Goal: Task Accomplishment & Management: Use online tool/utility

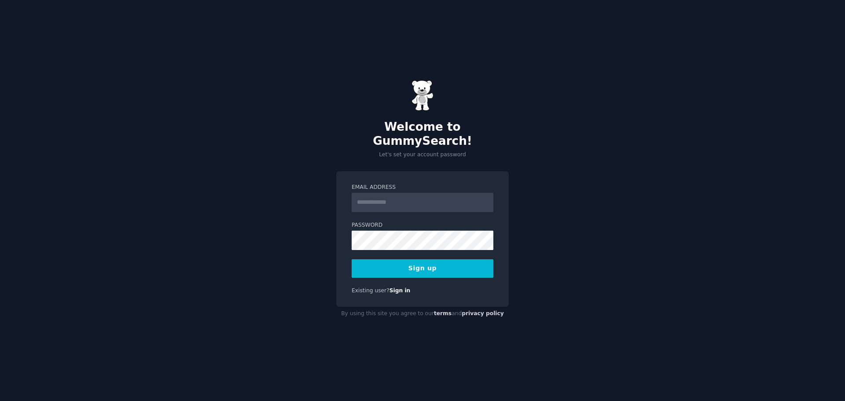
click at [403, 196] on input "Email Address" at bounding box center [423, 202] width 142 height 19
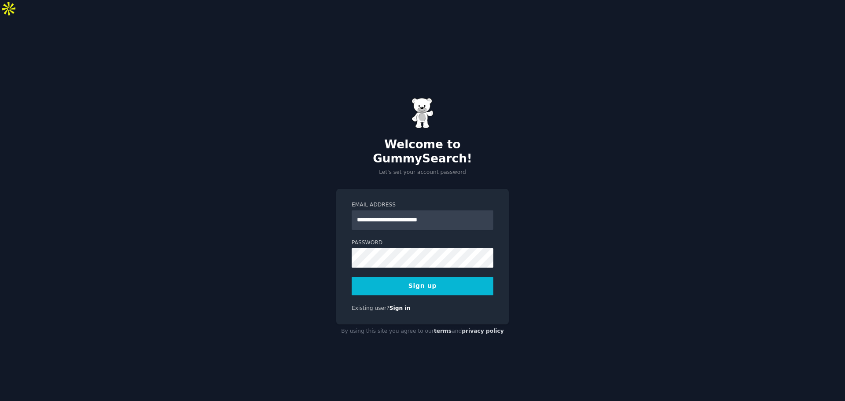
type input "**********"
click at [352, 277] on button "Sign up" at bounding box center [423, 286] width 142 height 18
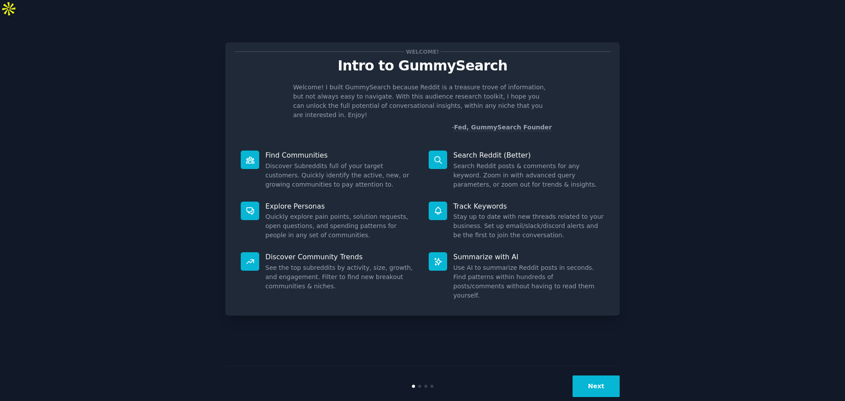
click at [601, 376] on button "Next" at bounding box center [596, 387] width 47 height 22
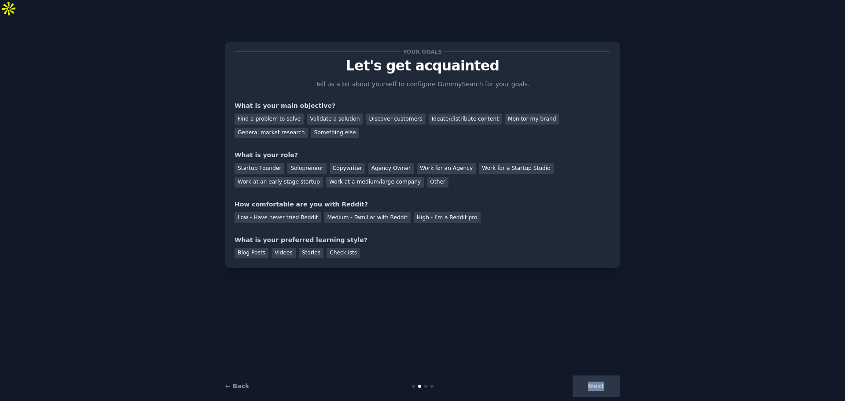
click at [601, 376] on div "Next" at bounding box center [554, 387] width 132 height 22
click at [304, 163] on div "Solopreneur" at bounding box center [307, 168] width 39 height 11
click at [286, 114] on div "Find a problem to solve" at bounding box center [269, 119] width 69 height 11
click at [381, 114] on div "Discover customers" at bounding box center [395, 119] width 59 height 11
click at [414, 212] on div "High - I'm a Reddit pro" at bounding box center [447, 217] width 67 height 11
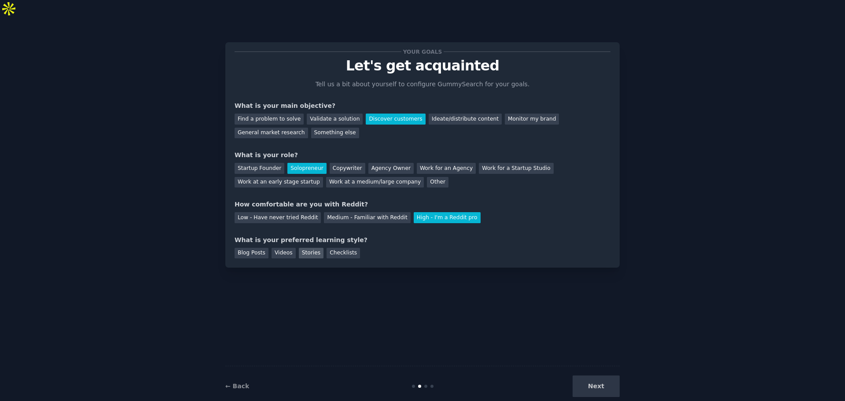
click at [302, 248] on div "Stories" at bounding box center [311, 253] width 25 height 11
click at [612, 376] on button "Next" at bounding box center [596, 387] width 47 height 22
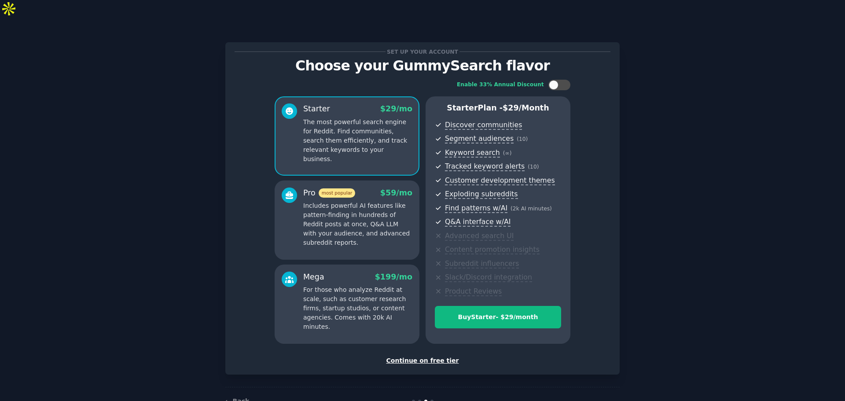
click at [435, 356] on div "Continue on free tier" at bounding box center [423, 360] width 376 height 9
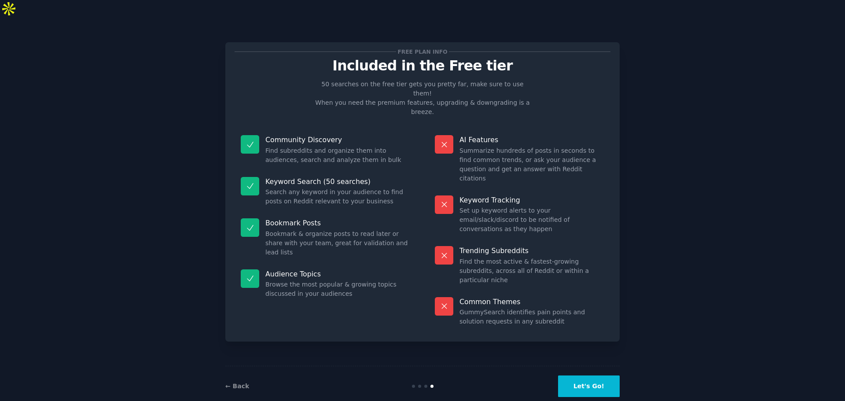
click at [599, 376] on button "Let's Go!" at bounding box center [589, 387] width 62 height 22
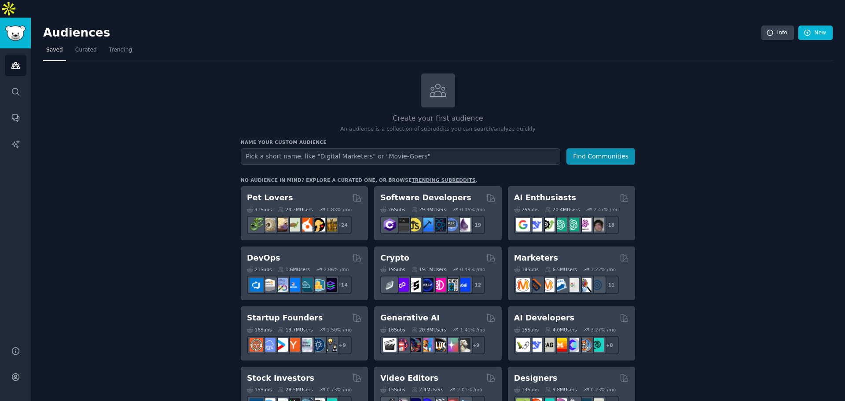
click at [367, 148] on input "text" at bounding box center [401, 156] width 320 height 16
type input "Workday Admins"
click at [590, 148] on button "Find Communities" at bounding box center [601, 156] width 69 height 16
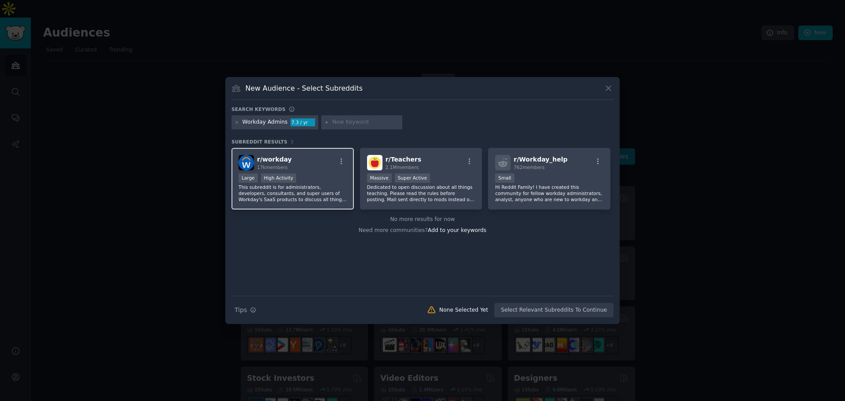
click at [321, 162] on div "r/ workday 17k members" at bounding box center [293, 162] width 108 height 15
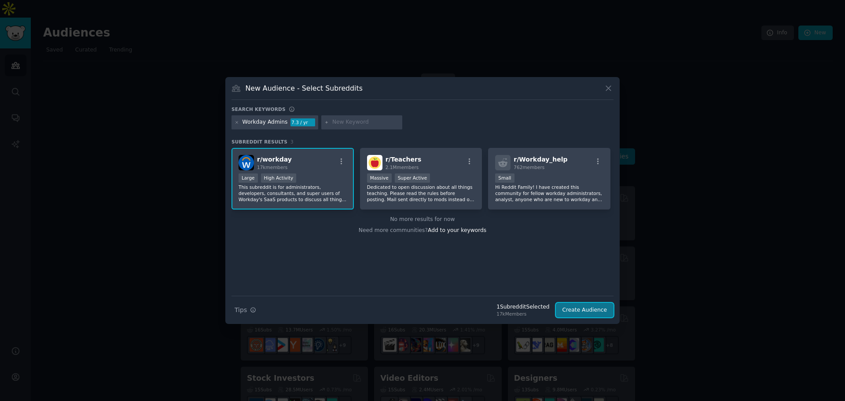
click at [603, 307] on button "Create Audience" at bounding box center [585, 310] width 58 height 15
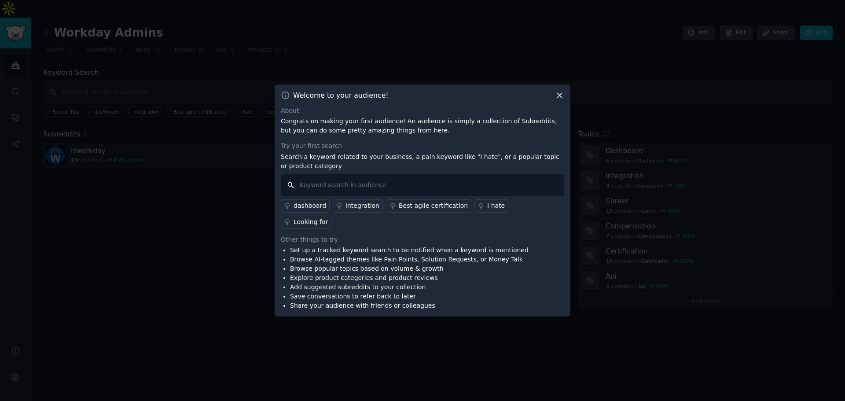
click at [425, 193] on input "text" at bounding box center [423, 185] width 284 height 22
type input "automation"
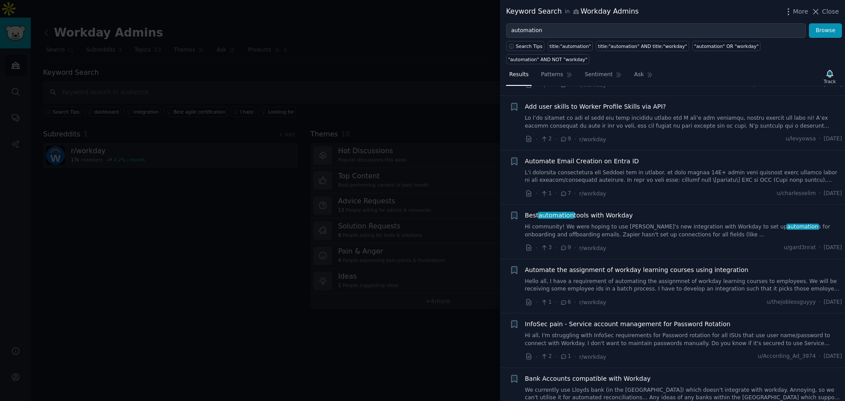
scroll to position [2114, 0]
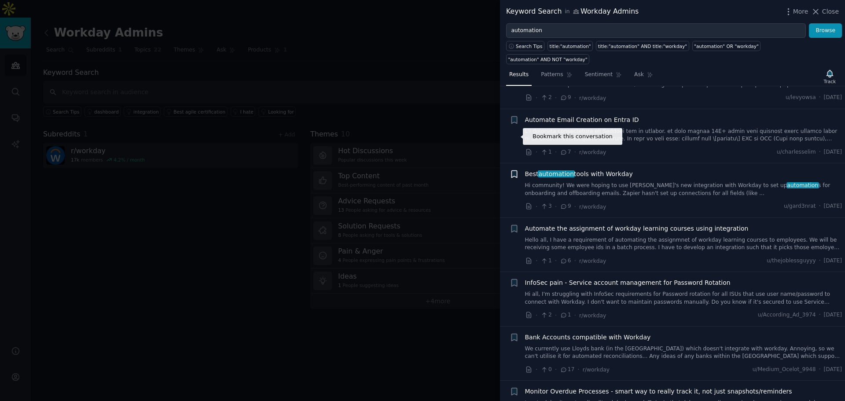
click at [510, 170] on icon "button" at bounding box center [514, 174] width 9 height 9
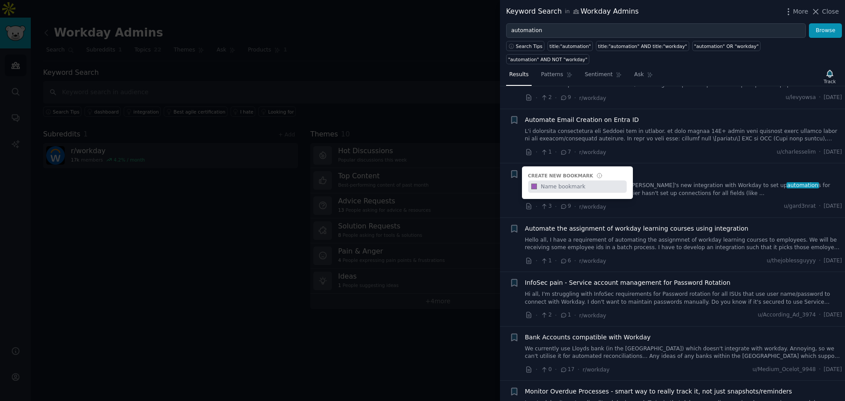
click at [558, 181] on input "text" at bounding box center [582, 187] width 87 height 12
type input "Swag"
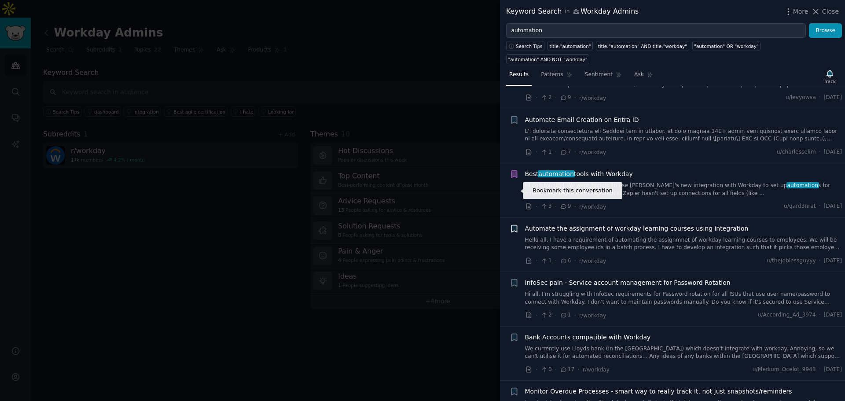
click at [514, 225] on icon "button" at bounding box center [514, 228] width 5 height 7
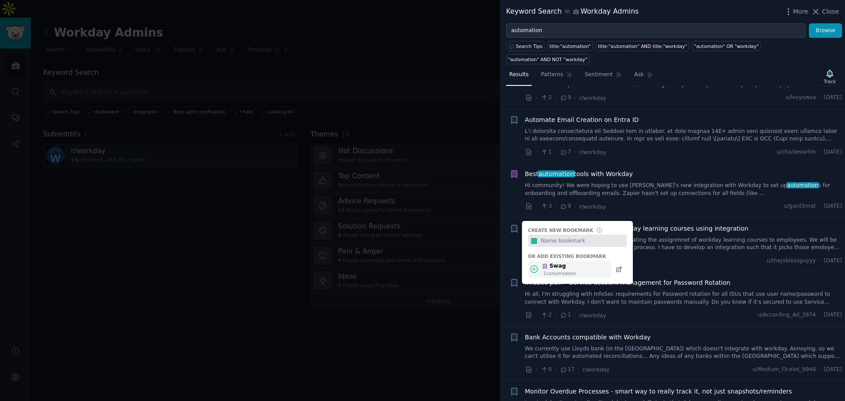
click at [554, 270] on div "1 conversation" at bounding box center [560, 273] width 33 height 6
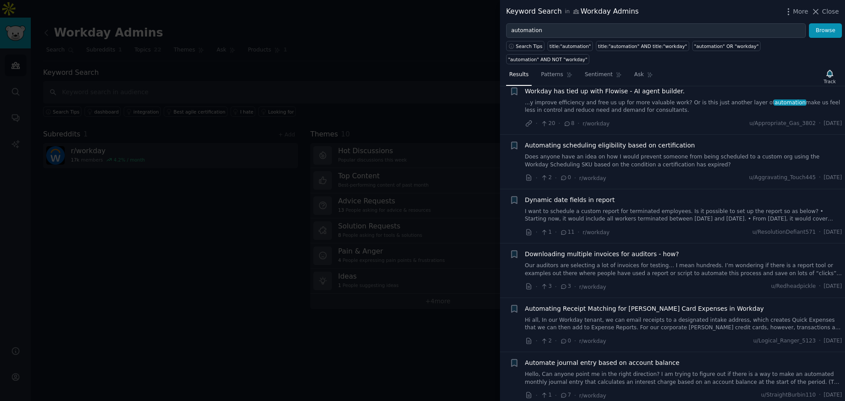
scroll to position [0, 0]
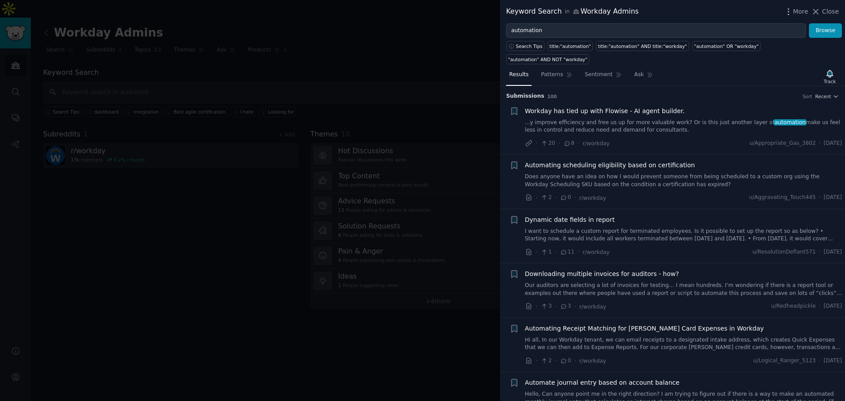
drag, startPoint x: 823, startPoint y: 13, endPoint x: 757, endPoint y: 59, distance: 80.9
click at [823, 13] on button "Close" at bounding box center [826, 11] width 28 height 9
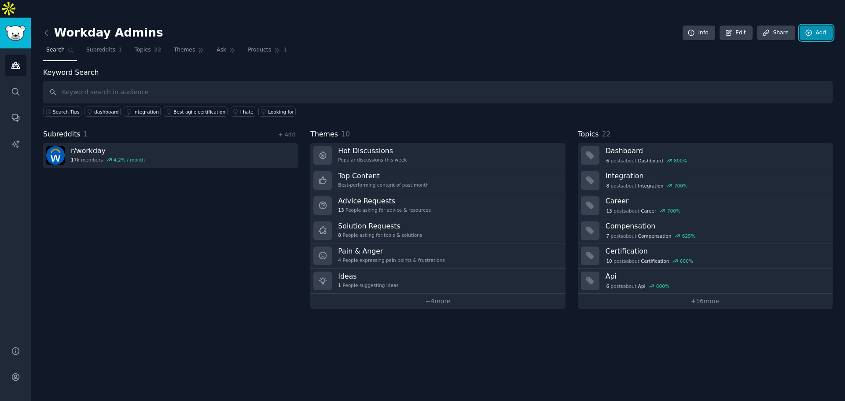
click at [812, 29] on icon at bounding box center [809, 33] width 8 height 8
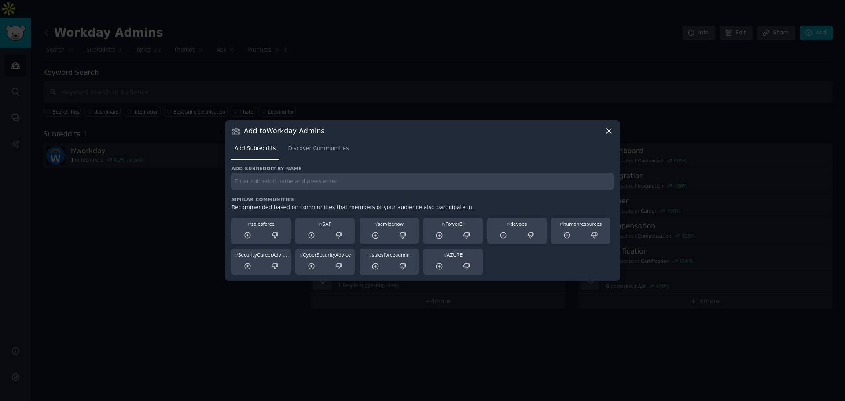
click at [269, 188] on input "text" at bounding box center [423, 181] width 382 height 17
type input "Chemical Engineer"
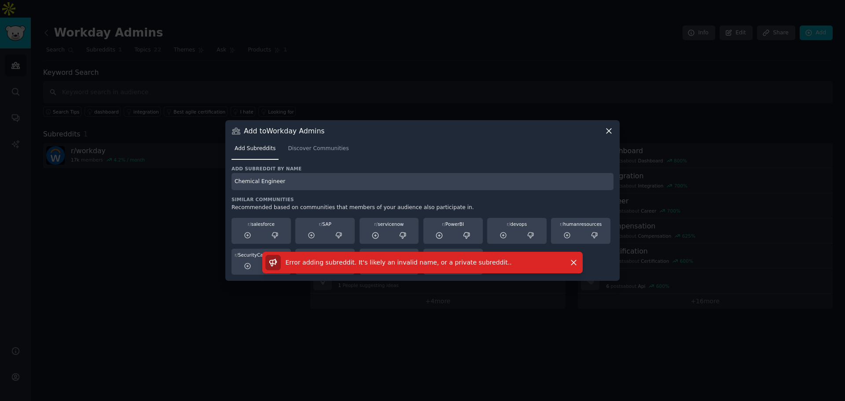
click at [307, 175] on input "Chemical Engineer" at bounding box center [423, 181] width 382 height 17
click at [320, 154] on link "Discover Communities" at bounding box center [318, 151] width 67 height 18
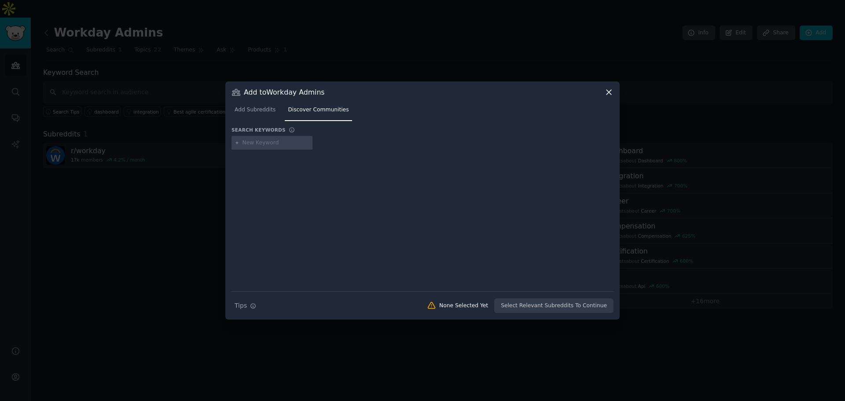
click at [289, 144] on input "text" at bounding box center [276, 143] width 67 height 8
type input "chemical engineer"
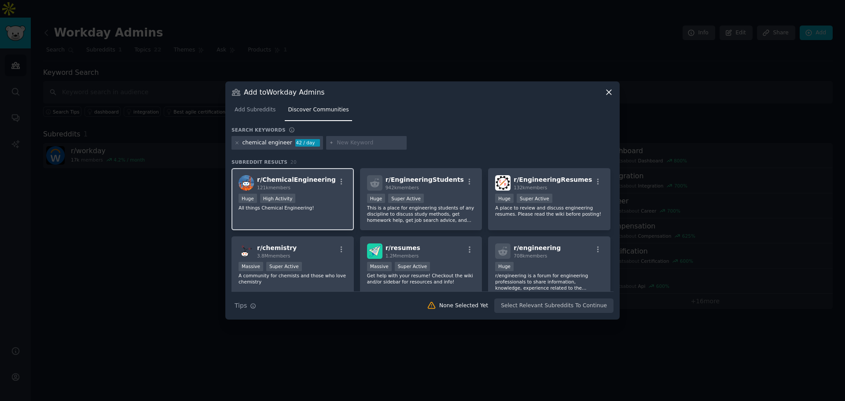
click at [311, 187] on div "121k members" at bounding box center [296, 187] width 79 height 6
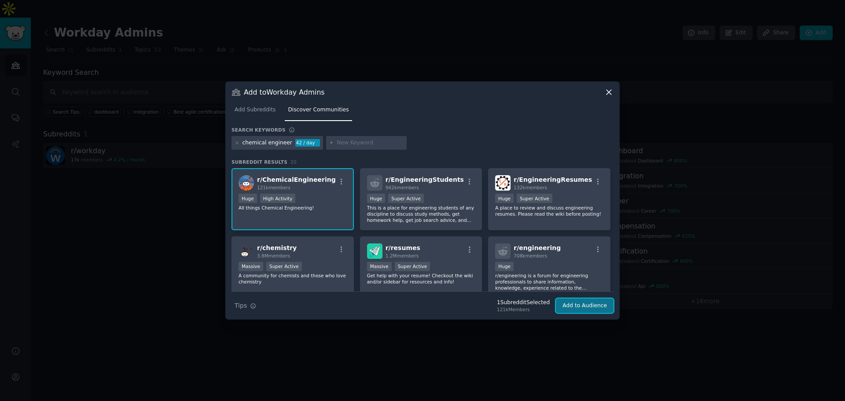
click at [586, 308] on button "Add to Audience" at bounding box center [585, 306] width 58 height 15
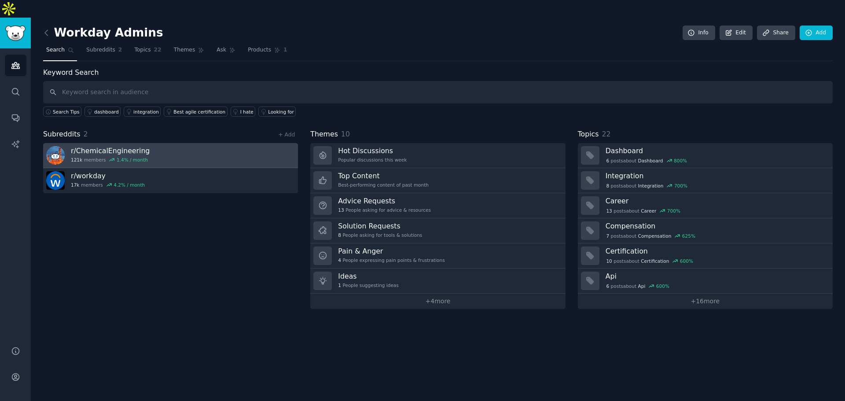
click at [195, 143] on link "r/ ChemicalEngineering 121k members 1.4 % / month" at bounding box center [170, 155] width 255 height 25
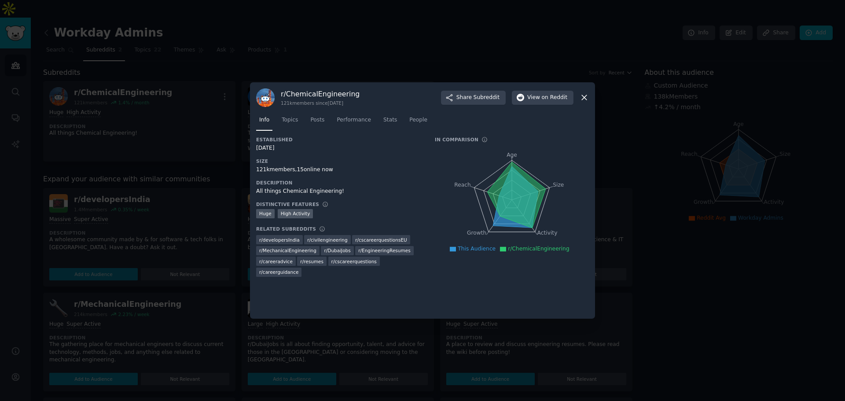
click at [563, 59] on div at bounding box center [422, 200] width 845 height 401
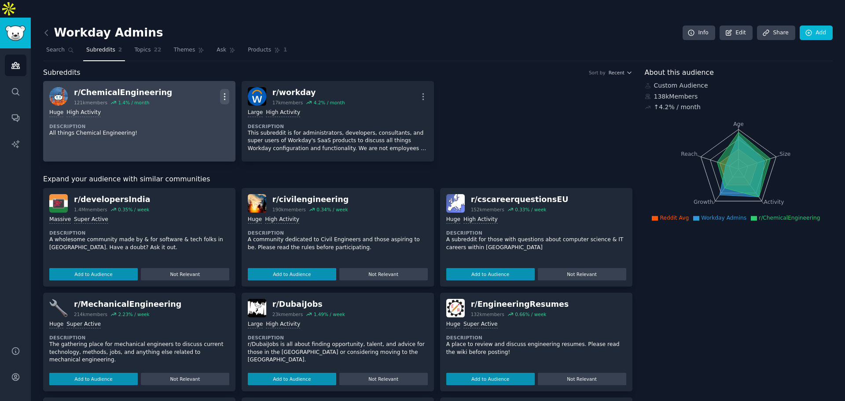
click at [226, 92] on icon "button" at bounding box center [224, 96] width 9 height 9
click at [142, 100] on div "1.4 % / month" at bounding box center [133, 103] width 31 height 6
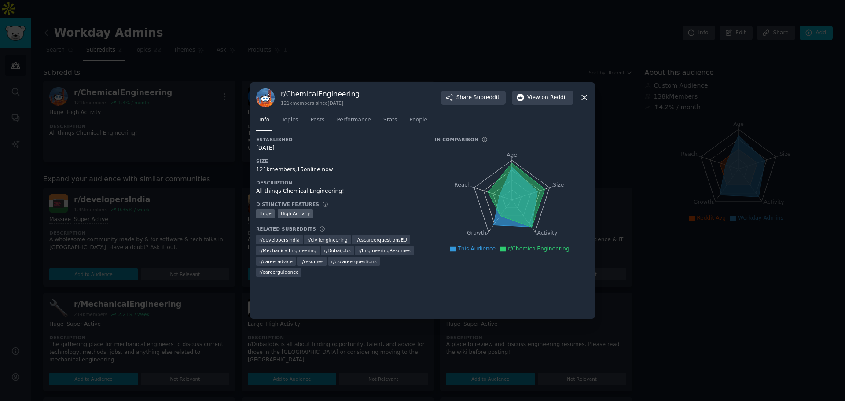
click at [221, 110] on div at bounding box center [422, 200] width 845 height 401
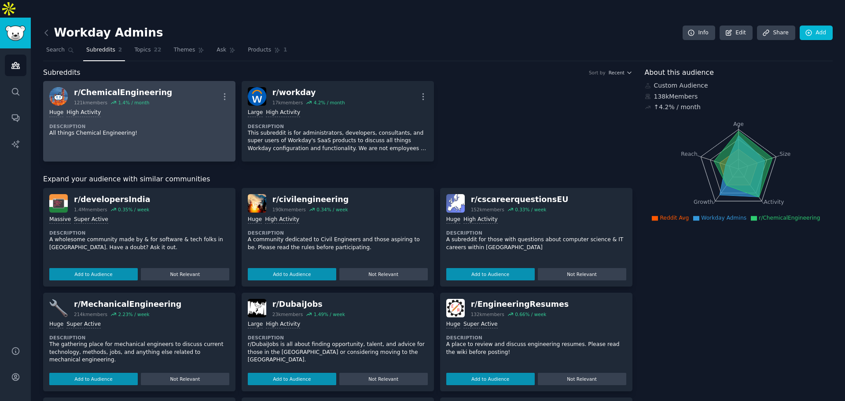
click at [148, 123] on dt "Description" at bounding box center [139, 126] width 180 height 6
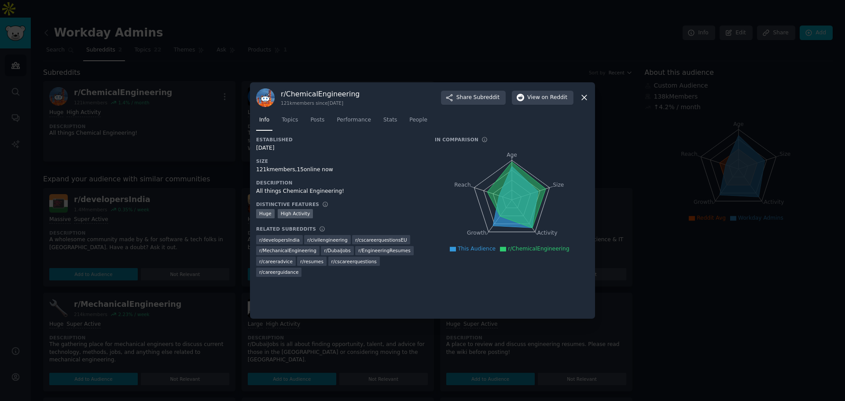
click at [193, 103] on div at bounding box center [422, 200] width 845 height 401
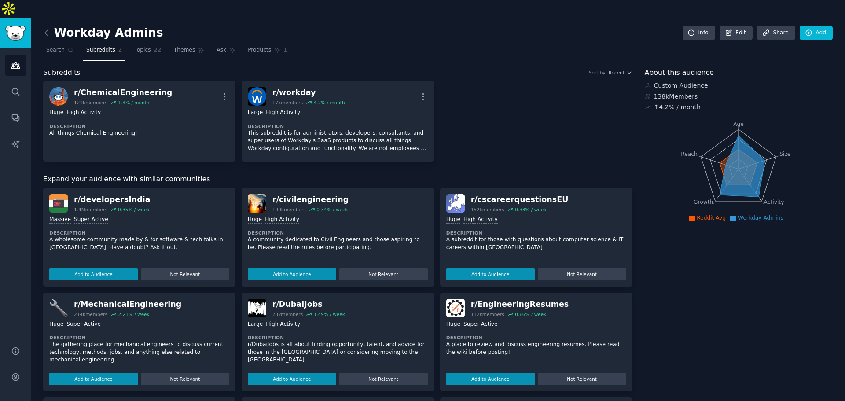
click at [2, 83] on div "Audiences Search Conversations AI Reports" at bounding box center [15, 191] width 31 height 287
click at [11, 81] on link "Search" at bounding box center [16, 92] width 22 height 22
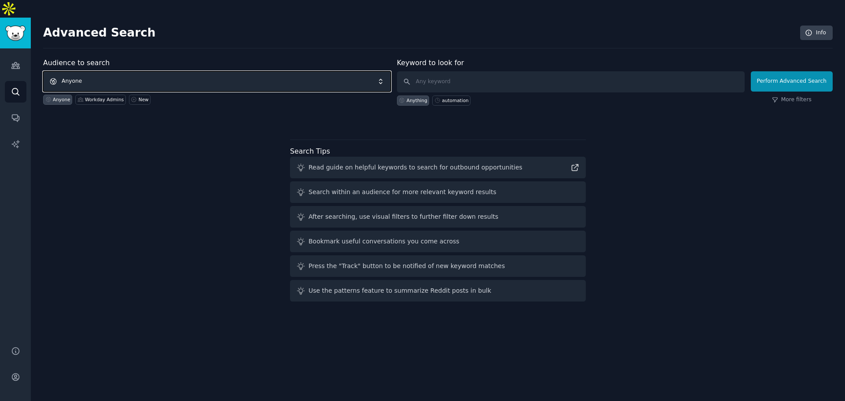
click at [87, 71] on span "Anyone" at bounding box center [217, 81] width 348 height 20
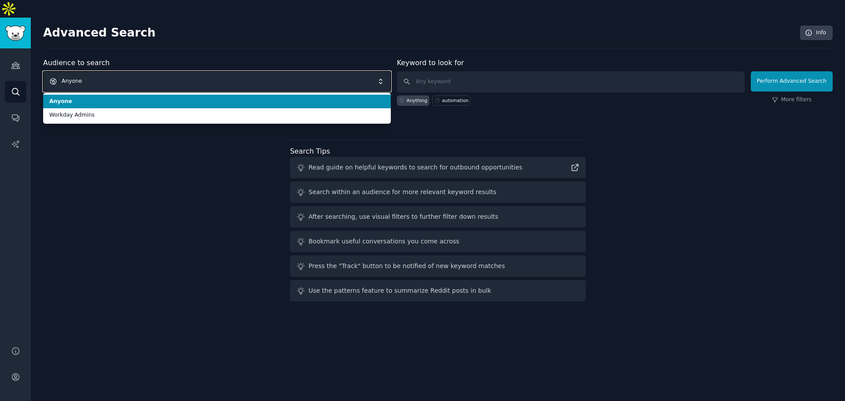
click at [87, 71] on span "Anyone" at bounding box center [217, 81] width 348 height 20
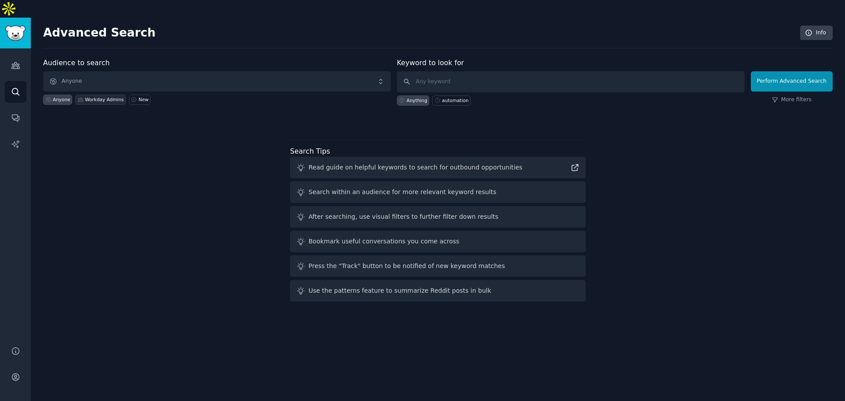
click at [107, 96] on div "Workday Admins" at bounding box center [104, 99] width 39 height 6
click at [132, 95] on link "New" at bounding box center [140, 100] width 22 height 10
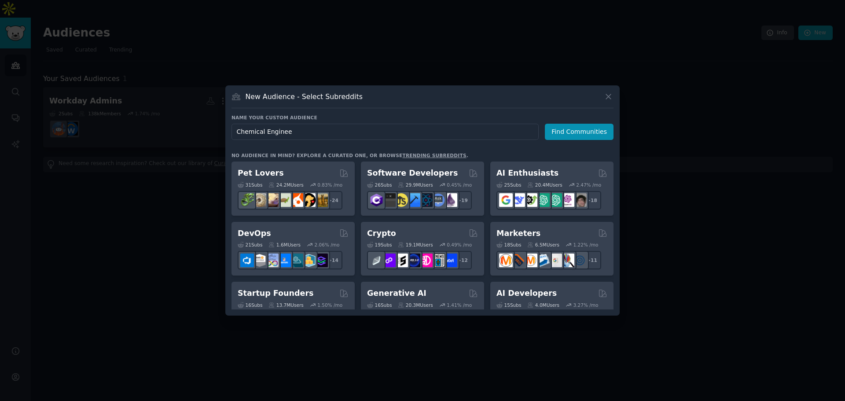
type input "Chemical Engineer"
click at [580, 125] on button "Find Communities" at bounding box center [579, 132] width 69 height 16
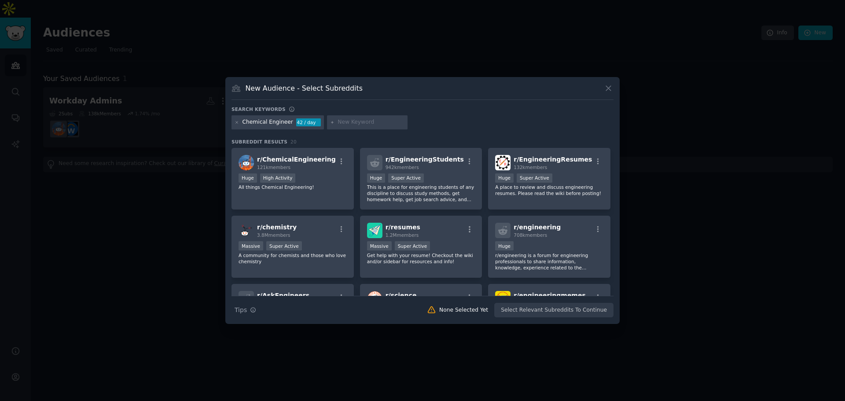
click at [309, 176] on div "Huge High Activity" at bounding box center [293, 178] width 108 height 11
click at [598, 308] on button "Create Audience" at bounding box center [585, 310] width 58 height 15
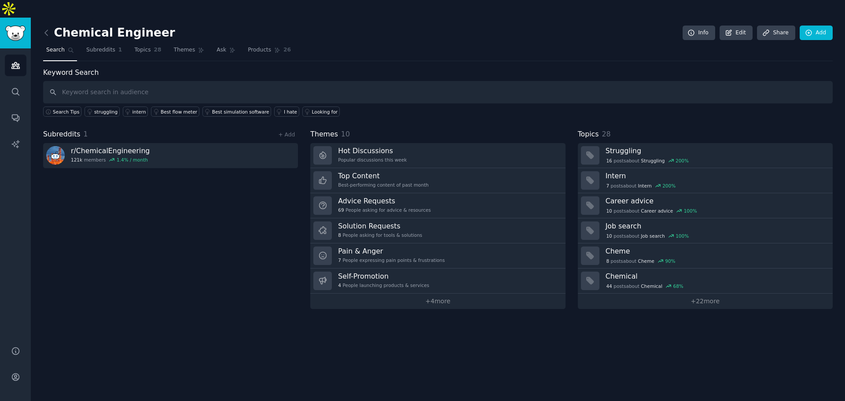
click at [181, 81] on input "text" at bounding box center [438, 92] width 790 height 22
type input "Process Simulation"
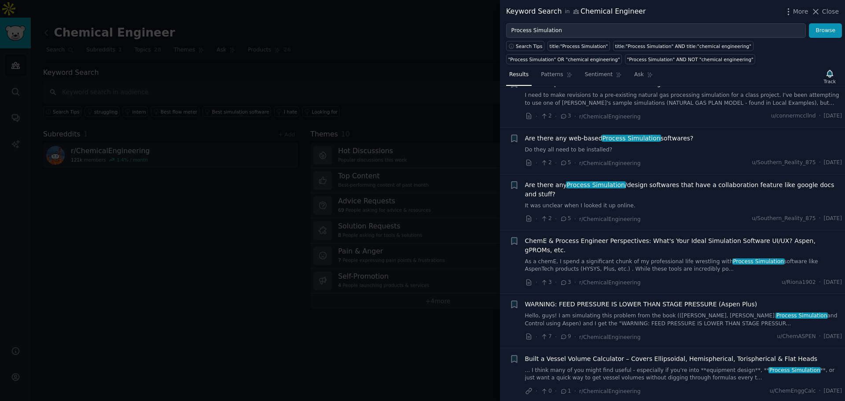
scroll to position [352, 0]
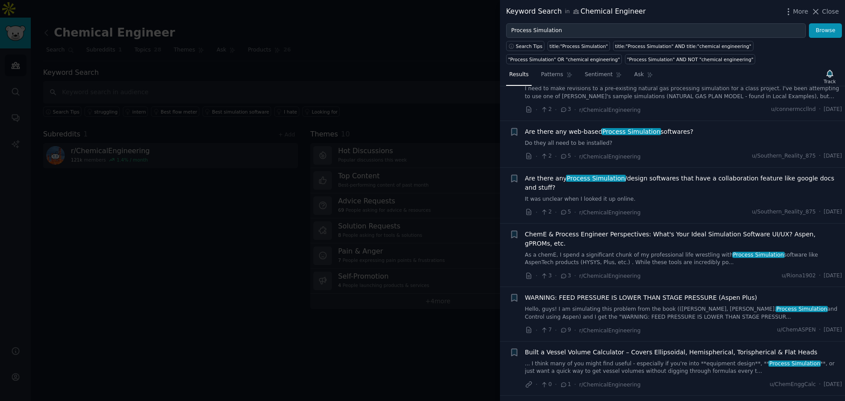
click at [229, 164] on div at bounding box center [422, 200] width 845 height 401
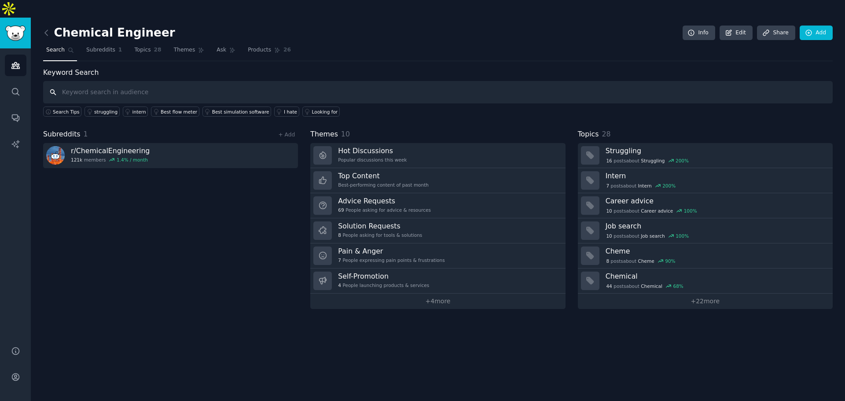
click at [125, 81] on input "text" at bounding box center [438, 92] width 790 height 22
click at [48, 26] on link at bounding box center [48, 33] width 11 height 14
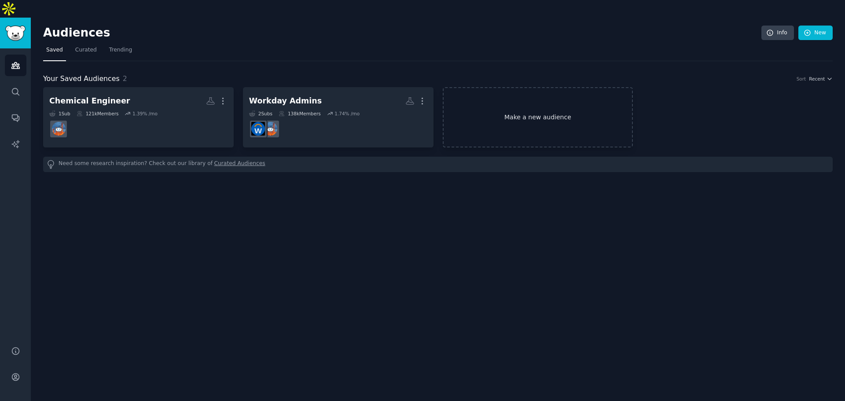
click at [549, 99] on link "Make a new audience" at bounding box center [538, 117] width 191 height 60
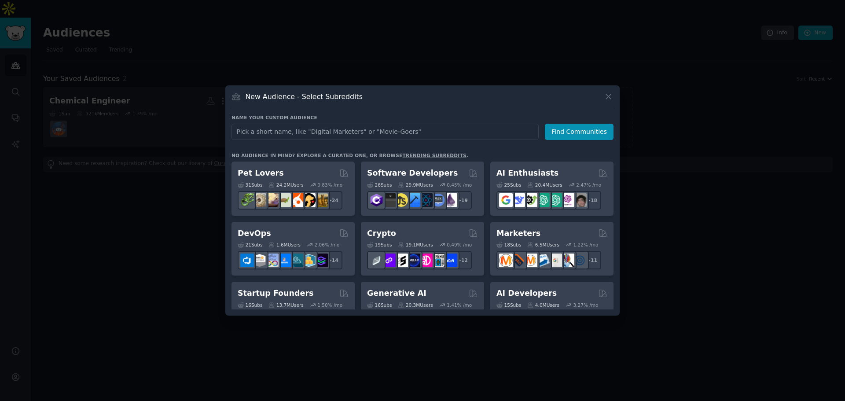
click at [389, 136] on input "text" at bounding box center [385, 132] width 307 height 16
type input "startup"
click at [575, 132] on button "Find Communities" at bounding box center [579, 132] width 69 height 16
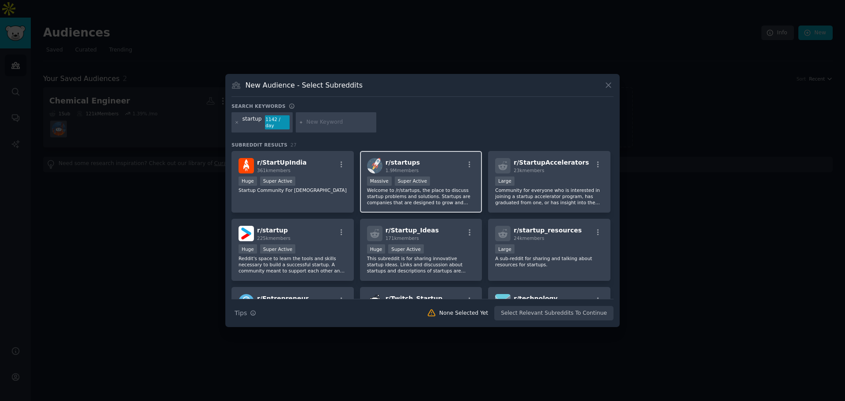
click at [420, 166] on div "r/ startups 1.9M members" at bounding box center [421, 165] width 108 height 15
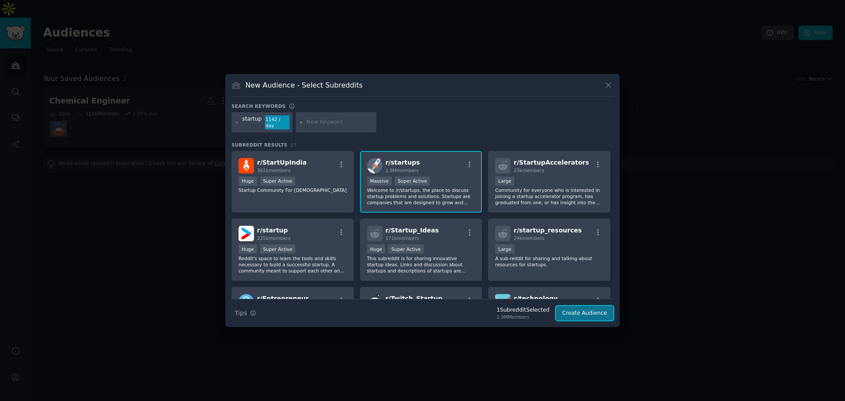
click at [594, 312] on button "Create Audience" at bounding box center [585, 313] width 58 height 15
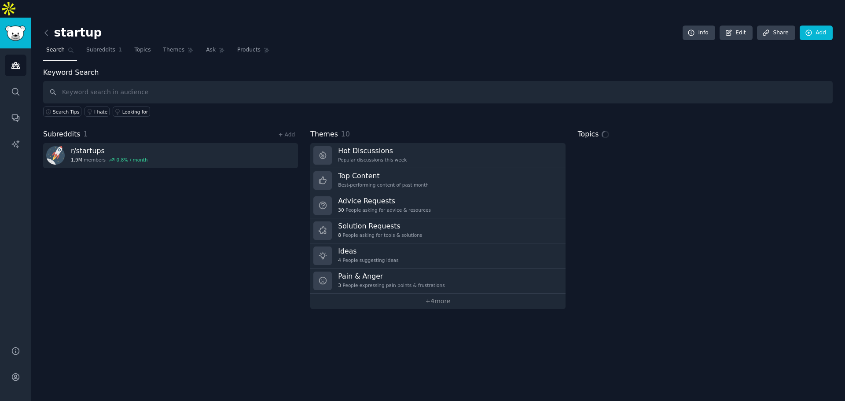
click at [170, 81] on input "text" at bounding box center [438, 92] width 790 height 22
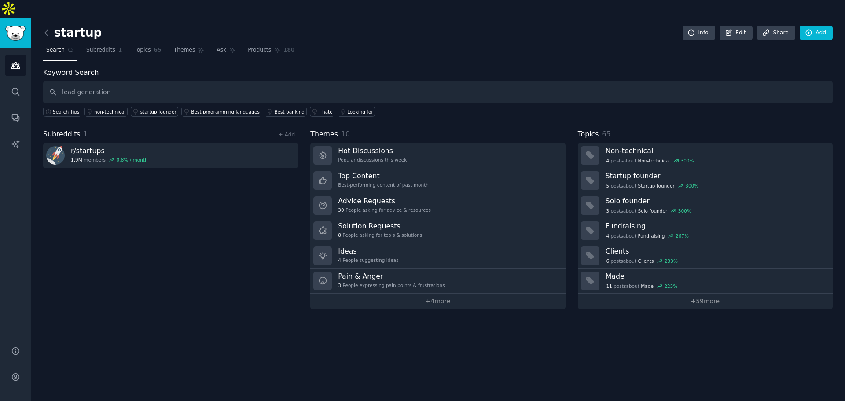
type input "lead generation"
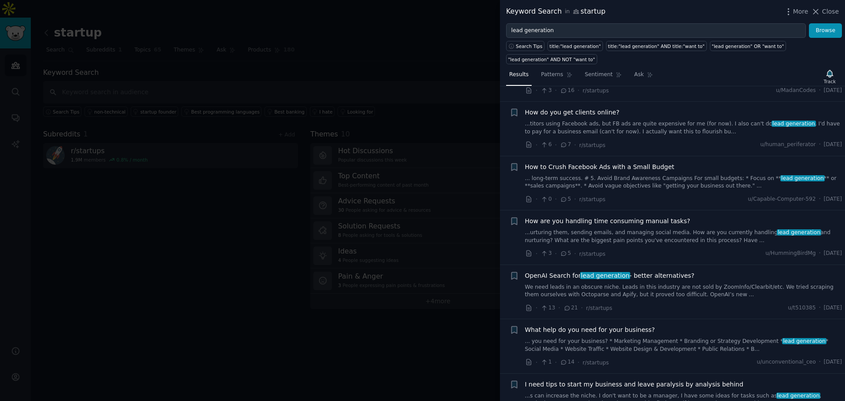
scroll to position [1013, 0]
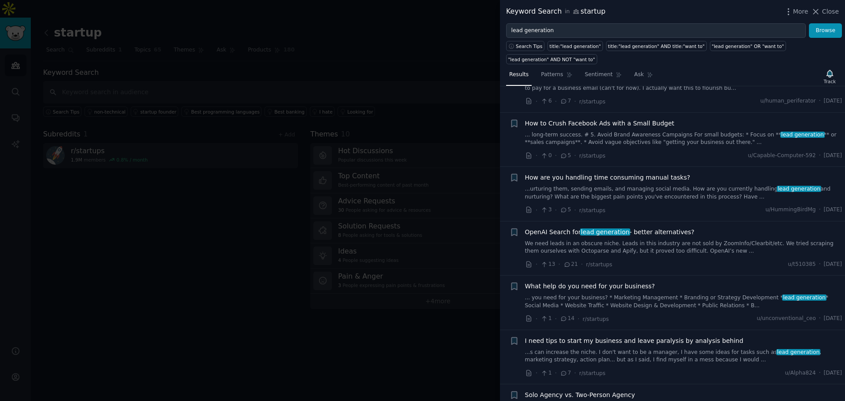
click at [296, 202] on div at bounding box center [422, 200] width 845 height 401
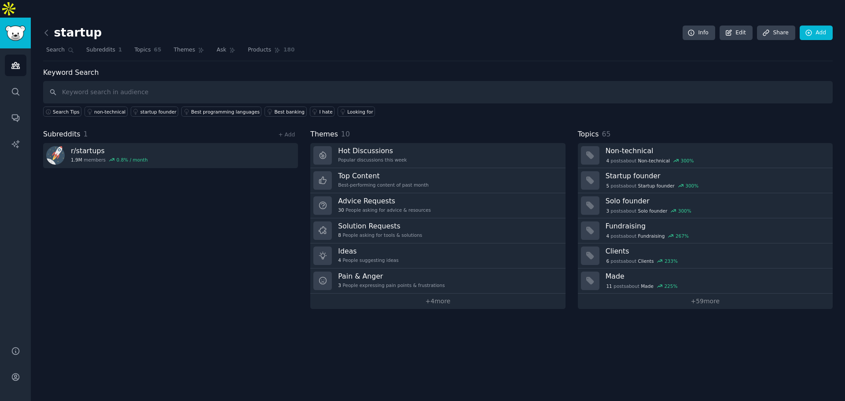
click at [285, 199] on div "Subreddits 1 + Add r/ startups 1.9M members 0.8 % / month" at bounding box center [170, 219] width 255 height 180
click at [53, 26] on link at bounding box center [48, 33] width 11 height 14
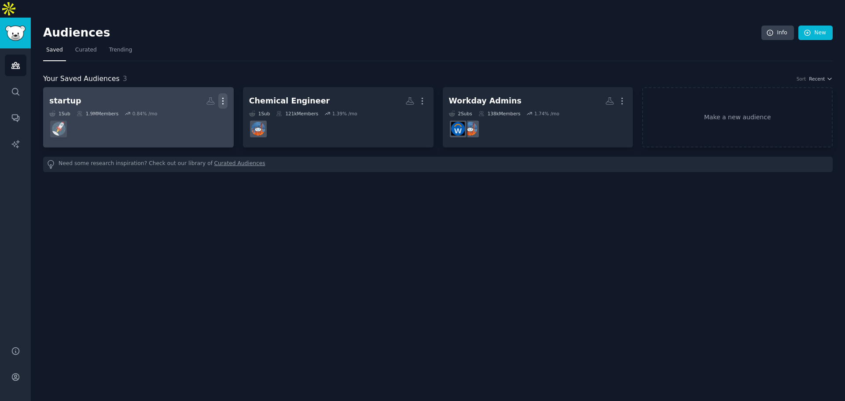
click at [219, 96] on icon "button" at bounding box center [222, 100] width 9 height 9
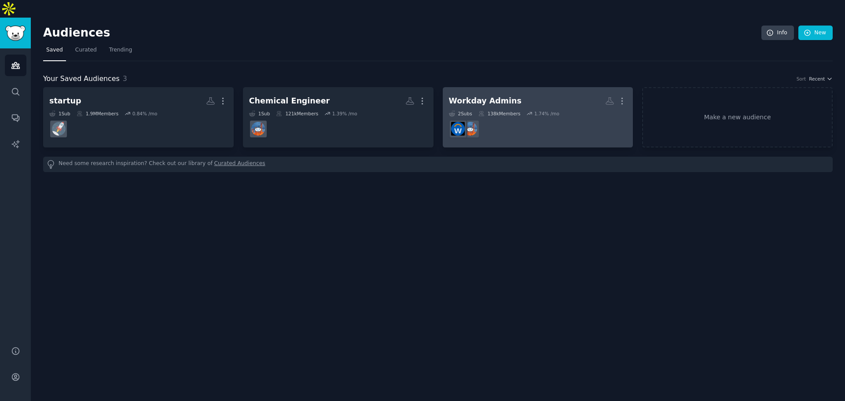
click at [490, 117] on dd "r/ChemicalEngineering" at bounding box center [538, 129] width 178 height 25
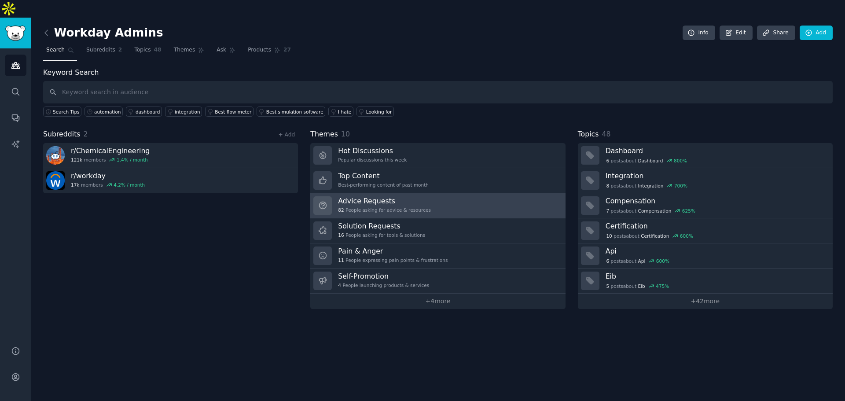
click at [385, 207] on div "82 People asking for advice & resources" at bounding box center [384, 210] width 93 height 6
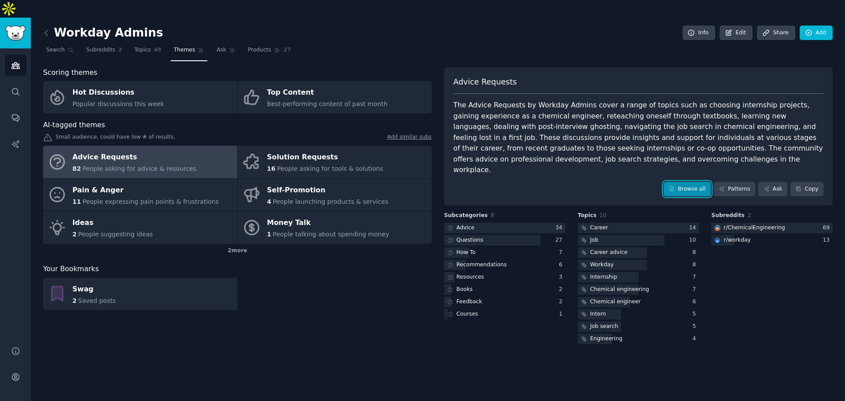
click at [689, 182] on link "Browse all" at bounding box center [687, 189] width 47 height 15
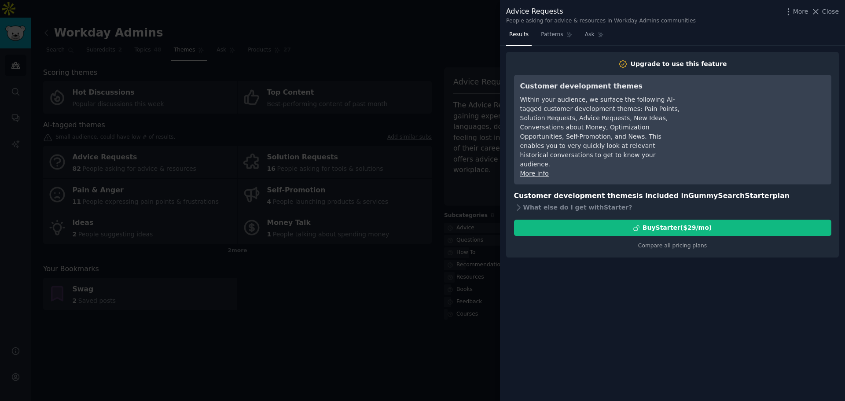
click at [452, 173] on div at bounding box center [422, 200] width 845 height 401
